Goal: Task Accomplishment & Management: Manage account settings

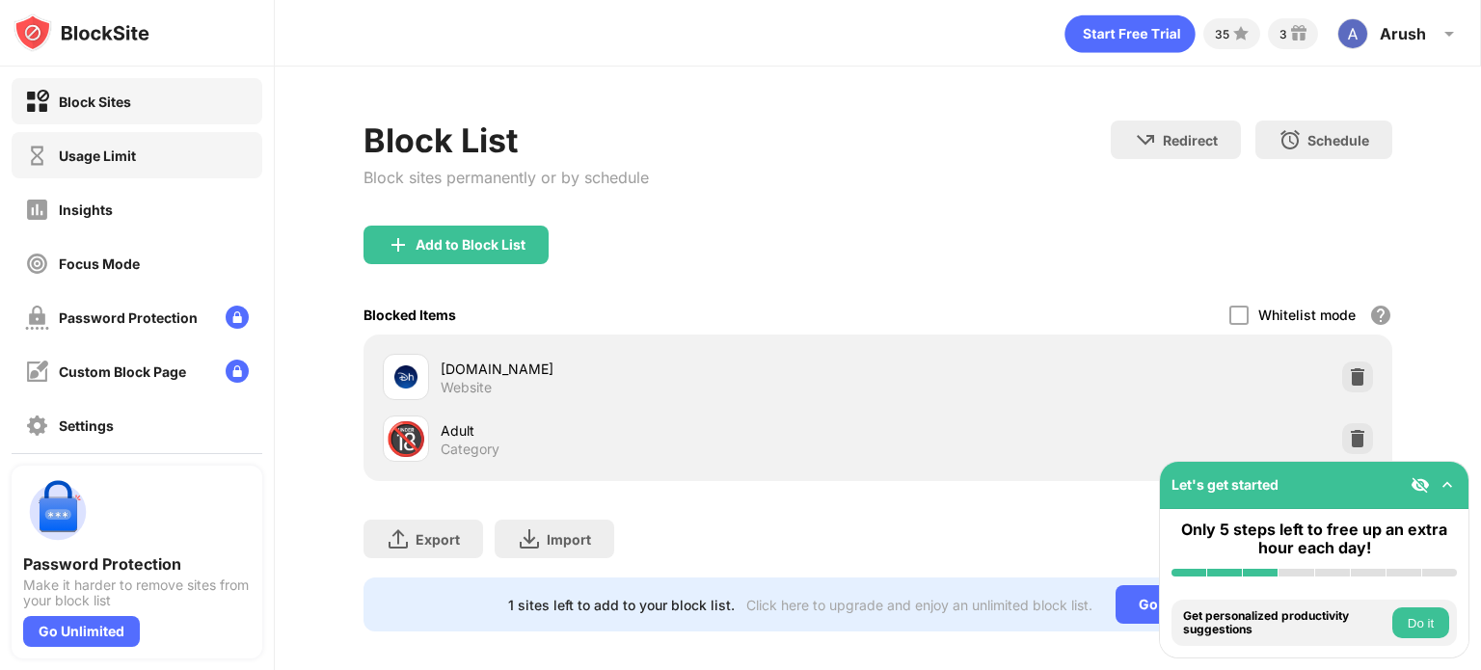
click at [143, 160] on div "Usage Limit" at bounding box center [137, 155] width 251 height 46
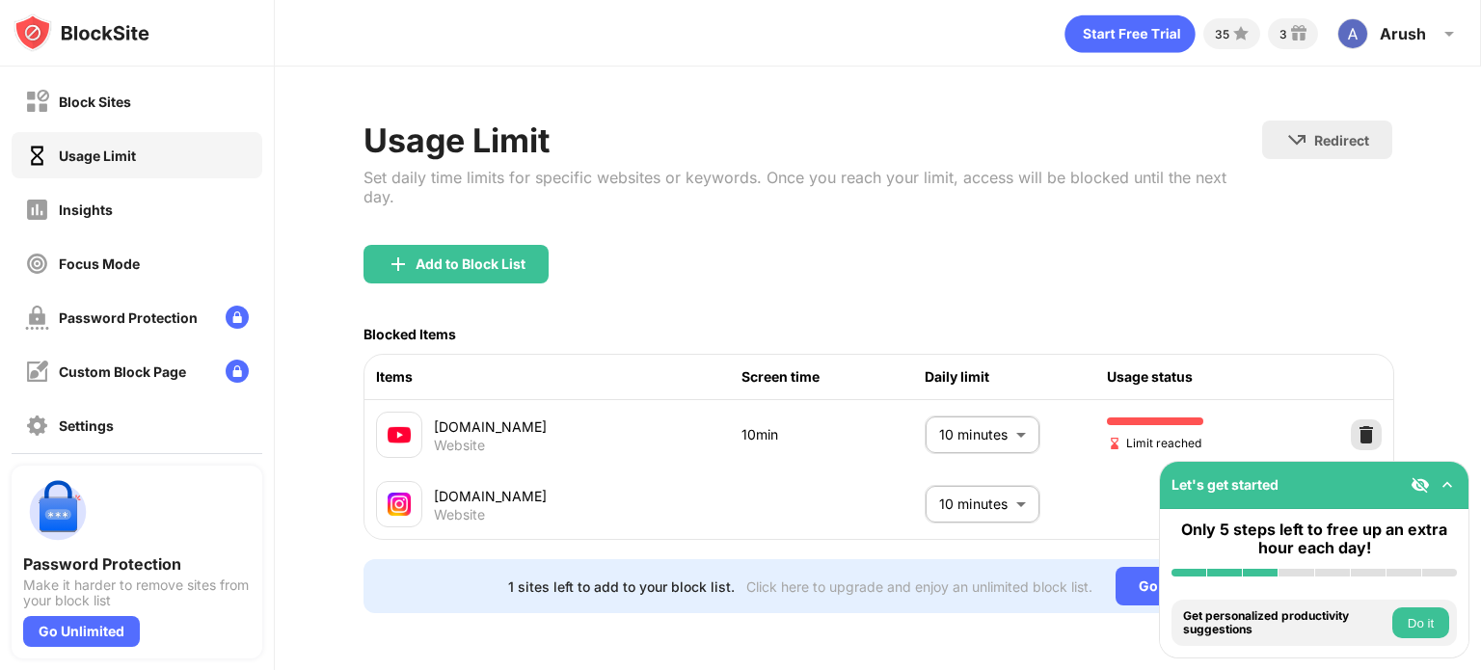
click at [1366, 425] on img at bounding box center [1366, 434] width 19 height 19
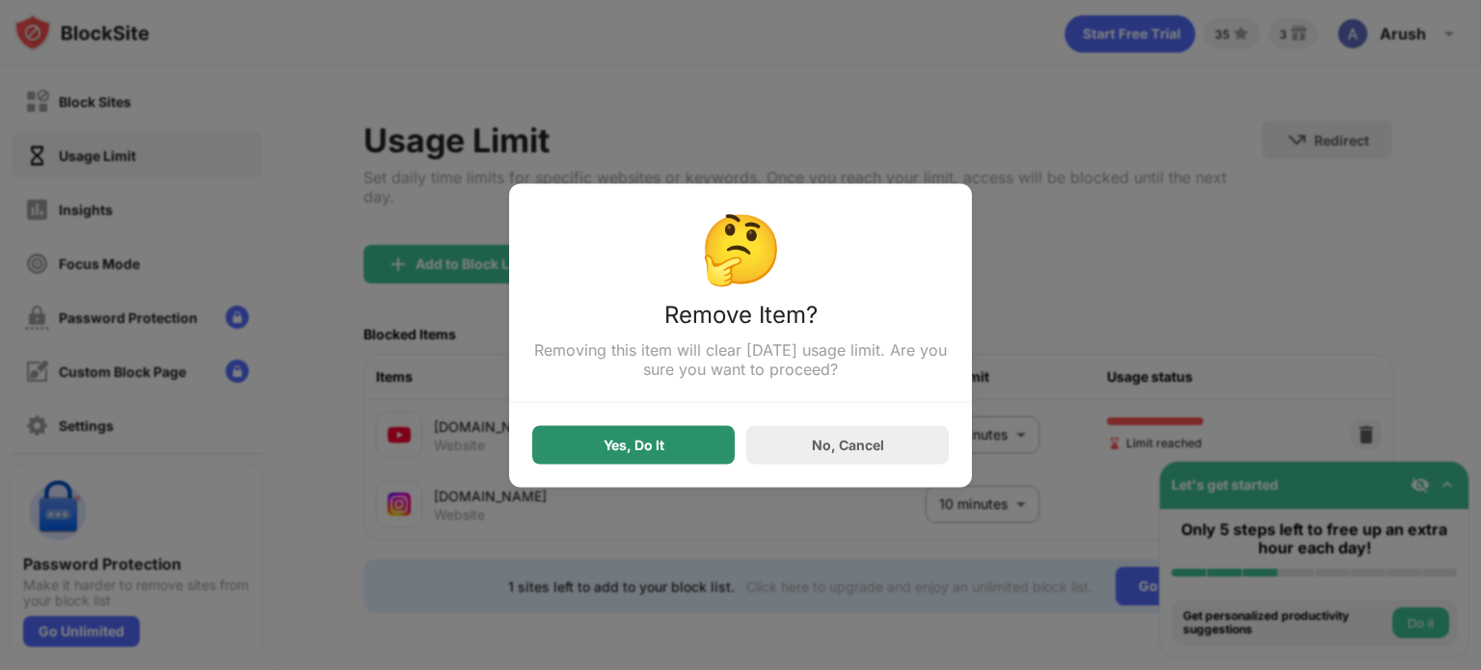
click at [650, 436] on div "Yes, Do It" at bounding box center [633, 444] width 203 height 39
